Goal: Task Accomplishment & Management: Complete application form

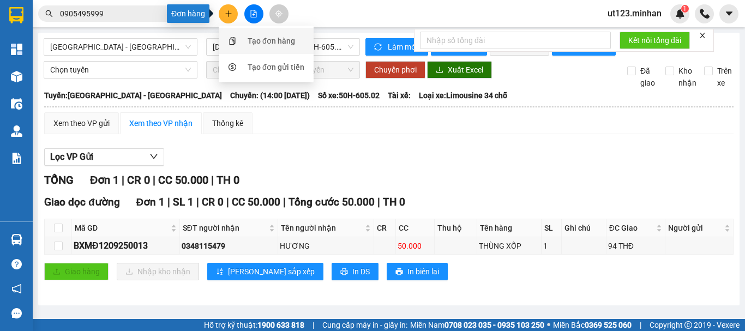
click at [244, 44] on div "Tạo đơn hàng" at bounding box center [266, 41] width 82 height 21
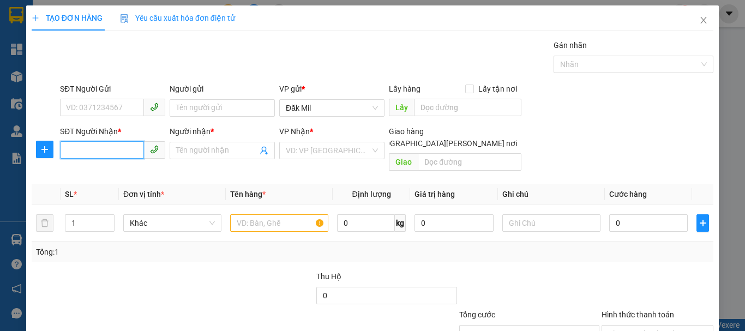
click at [111, 157] on input "SĐT Người Nhận *" at bounding box center [102, 149] width 84 height 17
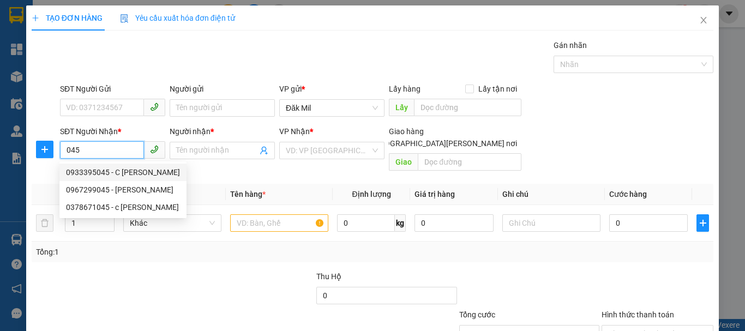
click at [115, 174] on div "0933395045 - C [PERSON_NAME]" at bounding box center [123, 172] width 114 height 12
type input "0933395045"
type input "C DIỆP"
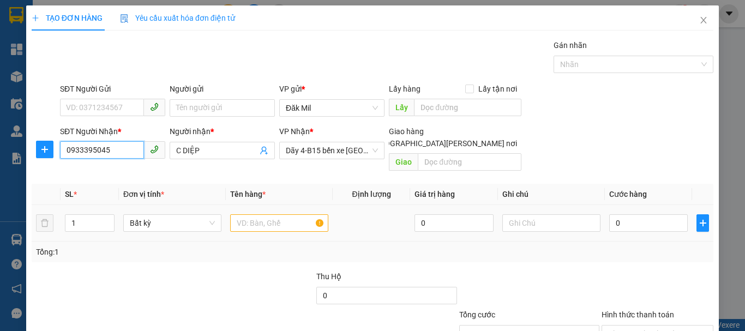
type input "0933395045"
click at [271, 214] on input "text" at bounding box center [279, 222] width 98 height 17
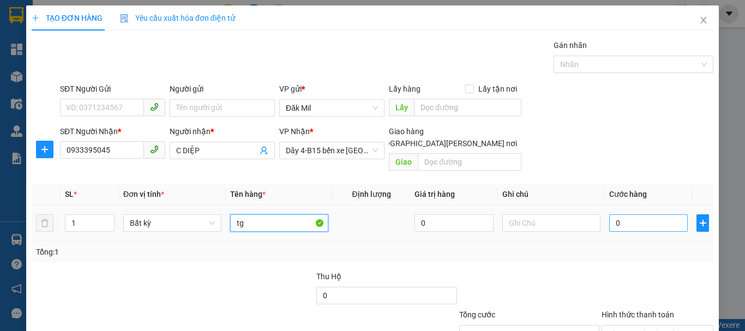
type input "tg"
click at [644, 214] on input "0" at bounding box center [648, 222] width 79 height 17
type input "4"
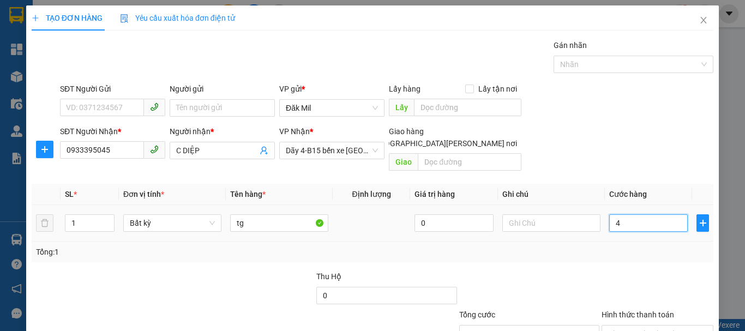
type input "40"
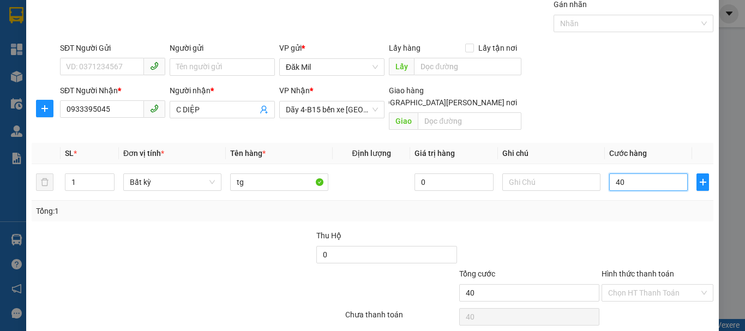
scroll to position [73, 0]
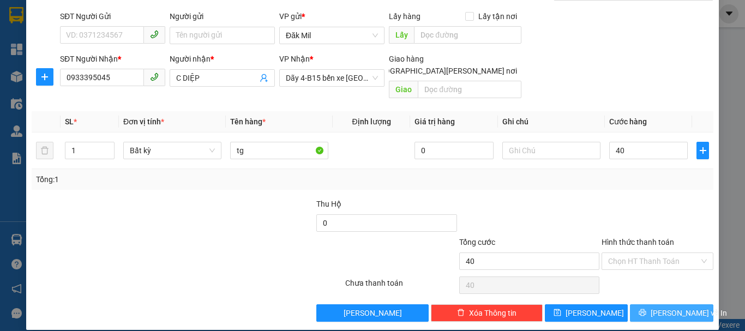
type input "40.000"
click at [666, 307] on span "[PERSON_NAME] và In" at bounding box center [689, 313] width 76 height 12
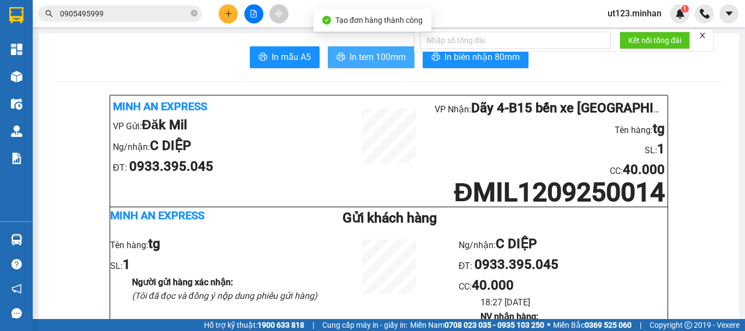
click at [374, 47] on button "In tem 100mm" at bounding box center [371, 57] width 87 height 22
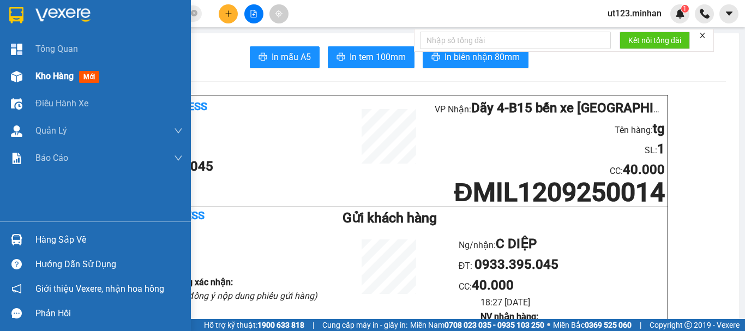
click at [23, 80] on div at bounding box center [16, 76] width 19 height 19
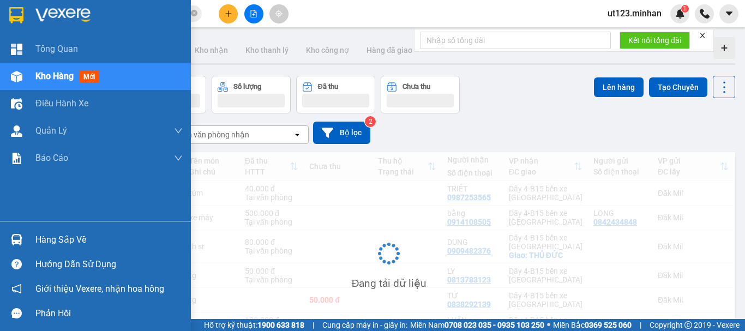
click at [75, 74] on div "Kho hàng mới" at bounding box center [69, 76] width 68 height 14
